Goal: Find specific page/section: Find specific page/section

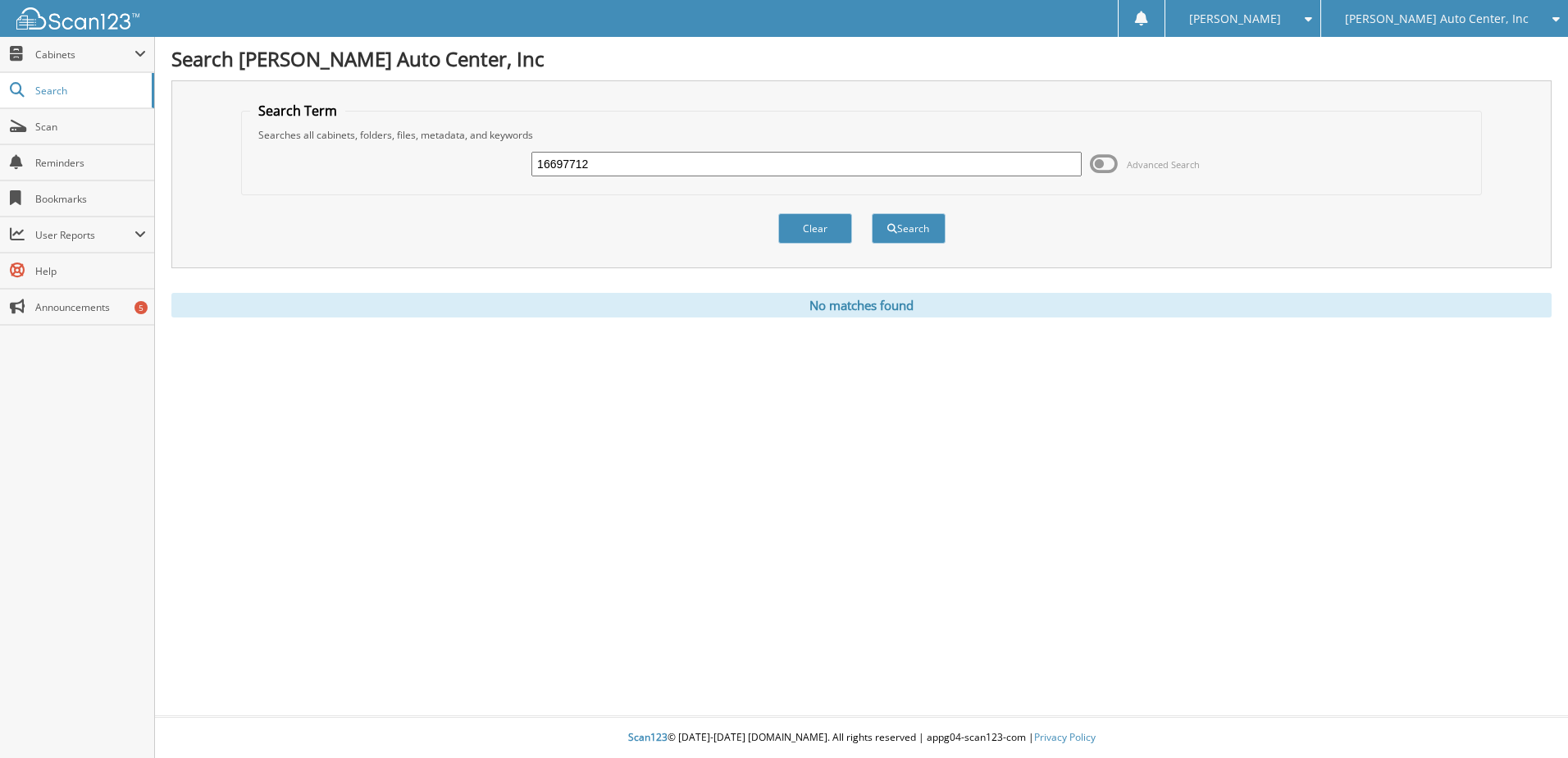
click at [975, 153] on input "16697712" at bounding box center [806, 164] width 550 height 24
type input "16696671"
click at [871, 213] on button "Search" at bounding box center [908, 228] width 74 height 30
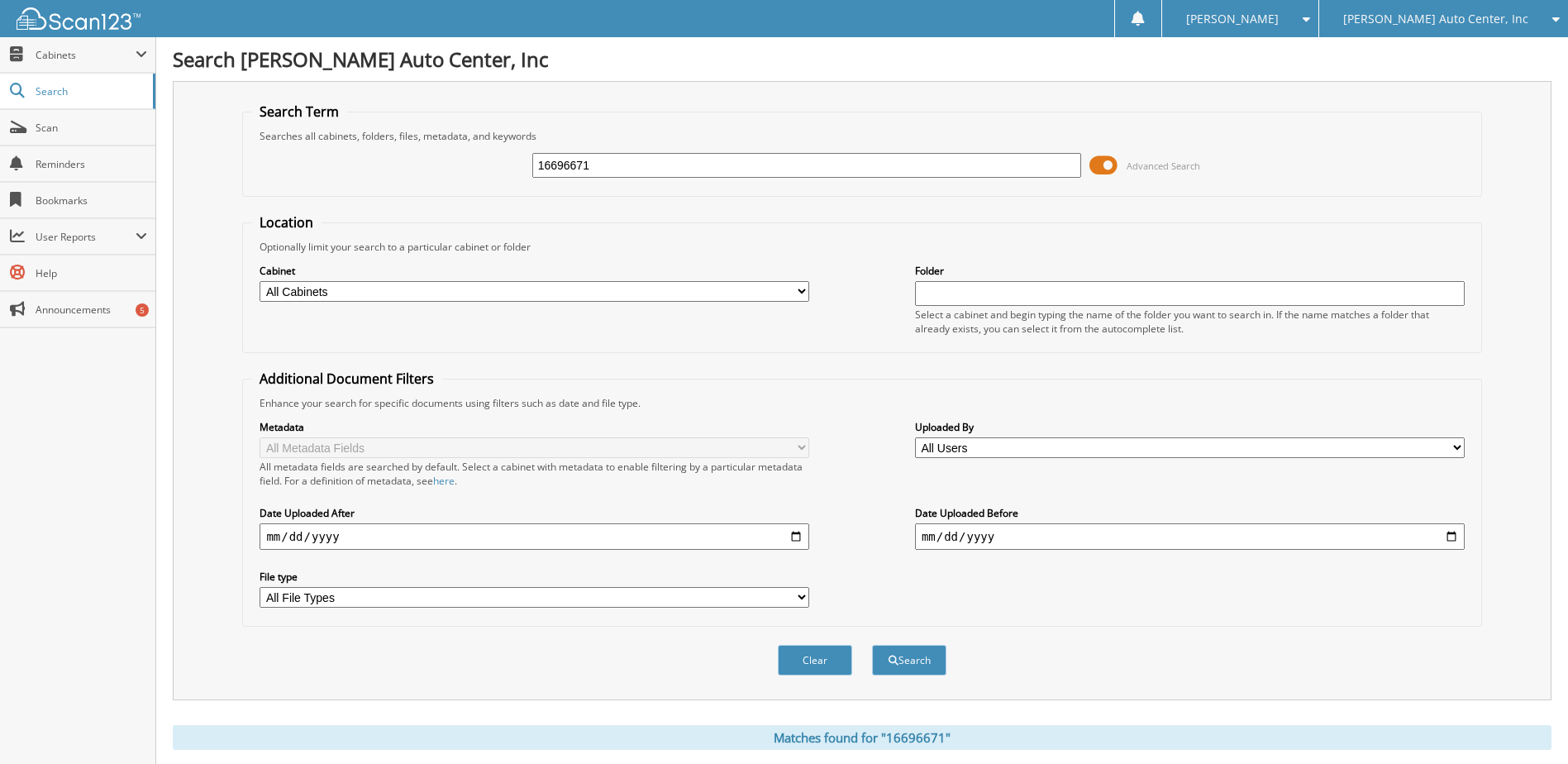
scroll to position [330, 0]
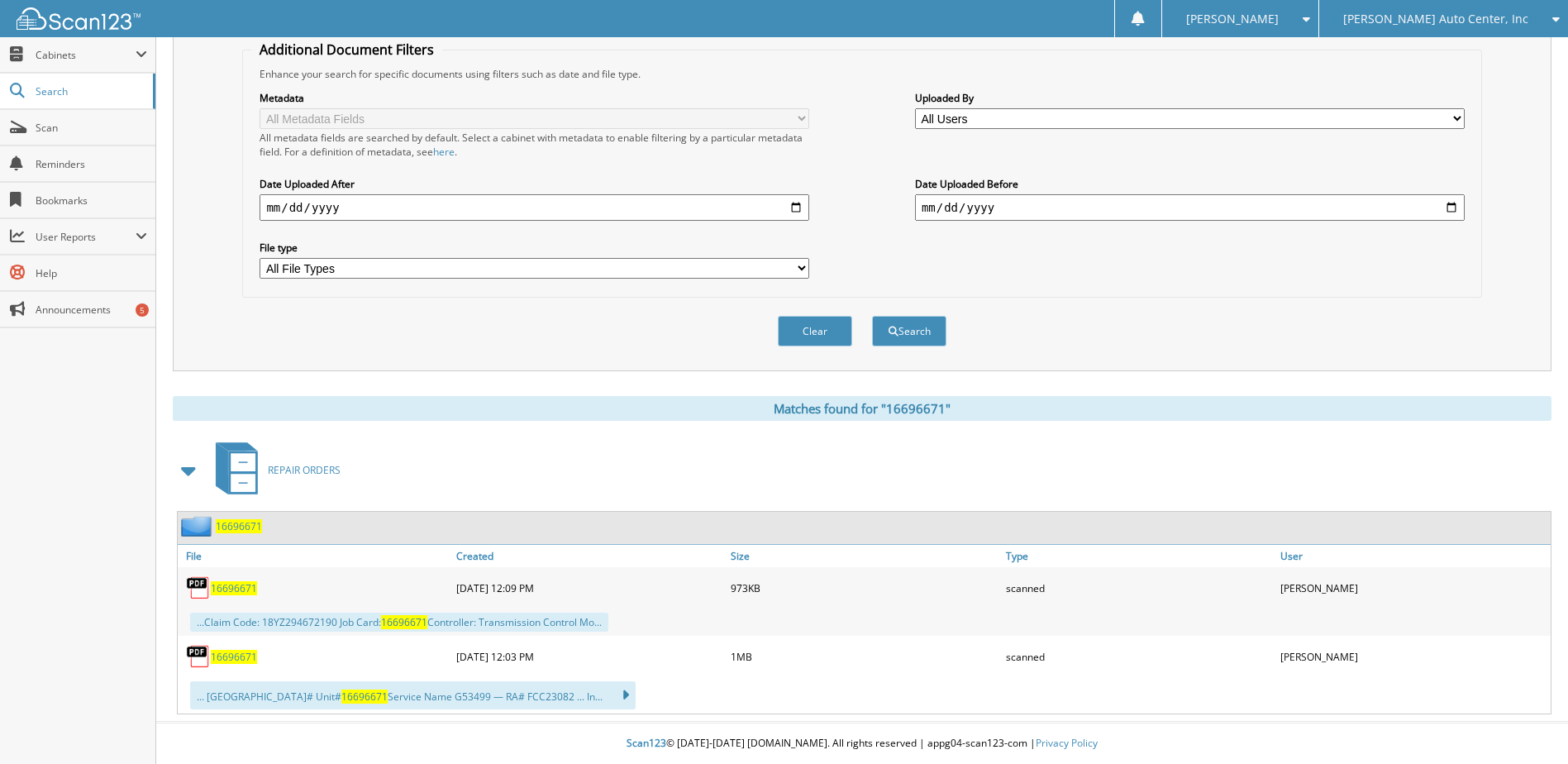
click at [250, 592] on span "16696671" at bounding box center [234, 588] width 46 height 14
click at [1443, 24] on span "[PERSON_NAME] Auto Center, Inc" at bounding box center [1435, 18] width 185 height 10
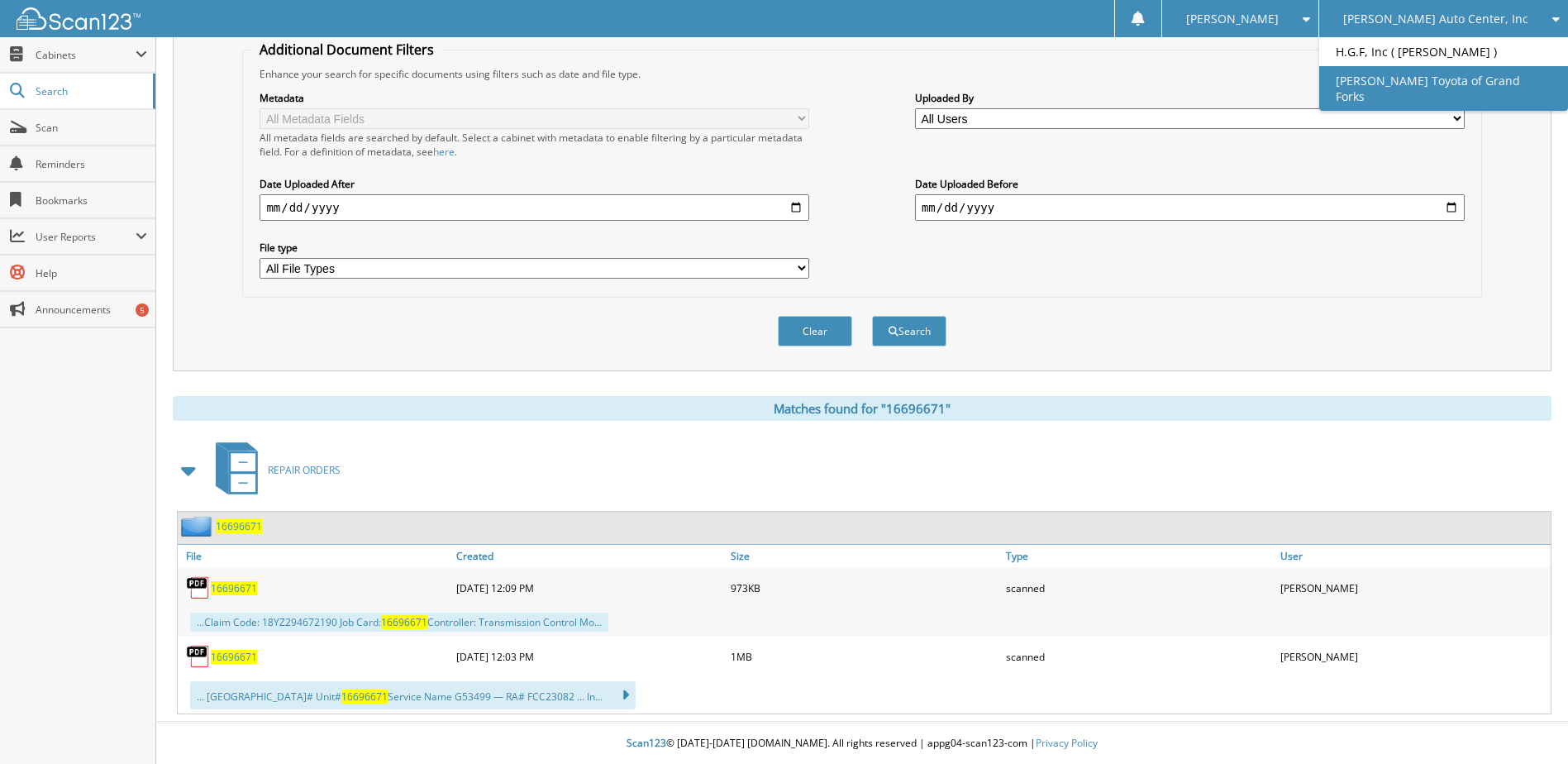
click at [1449, 79] on link "[PERSON_NAME] Toyota of Grand Forks" at bounding box center [1443, 88] width 249 height 44
